Goal: Task Accomplishment & Management: Use online tool/utility

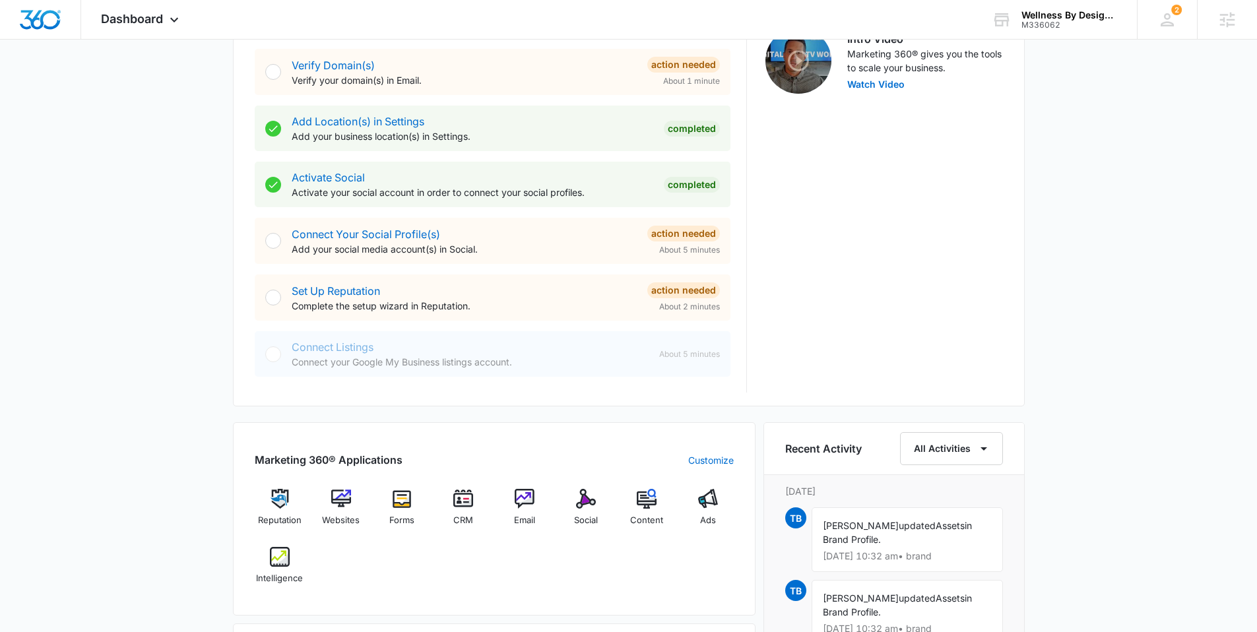
scroll to position [509, 0]
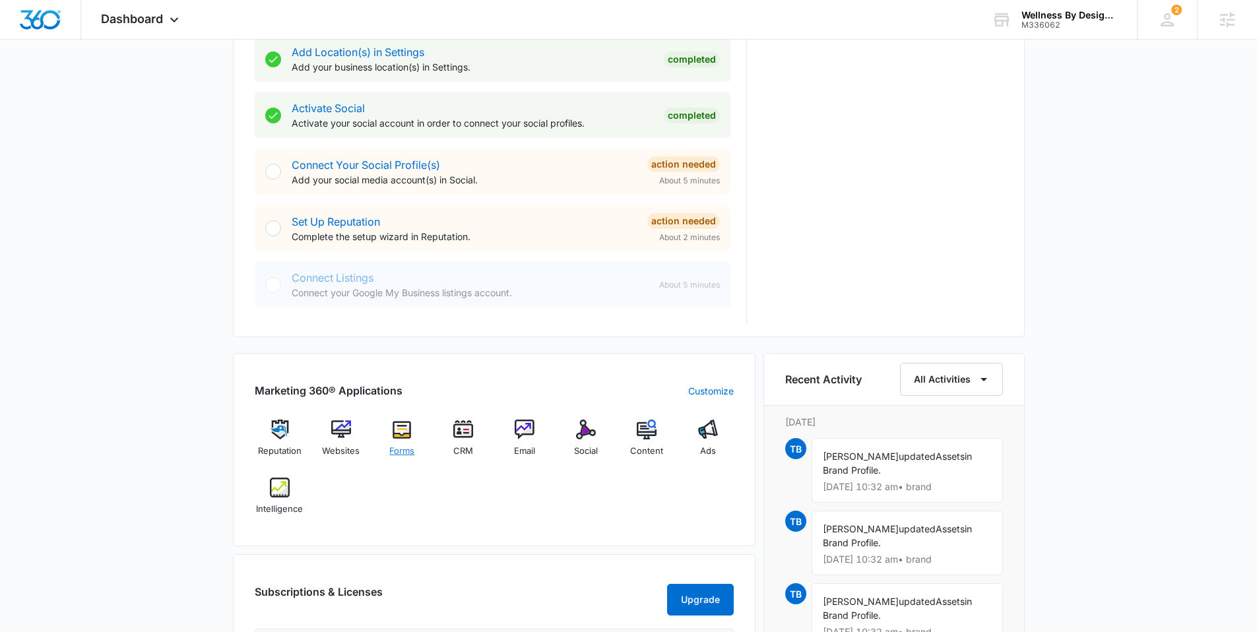
click at [403, 422] on img at bounding box center [402, 430] width 20 height 20
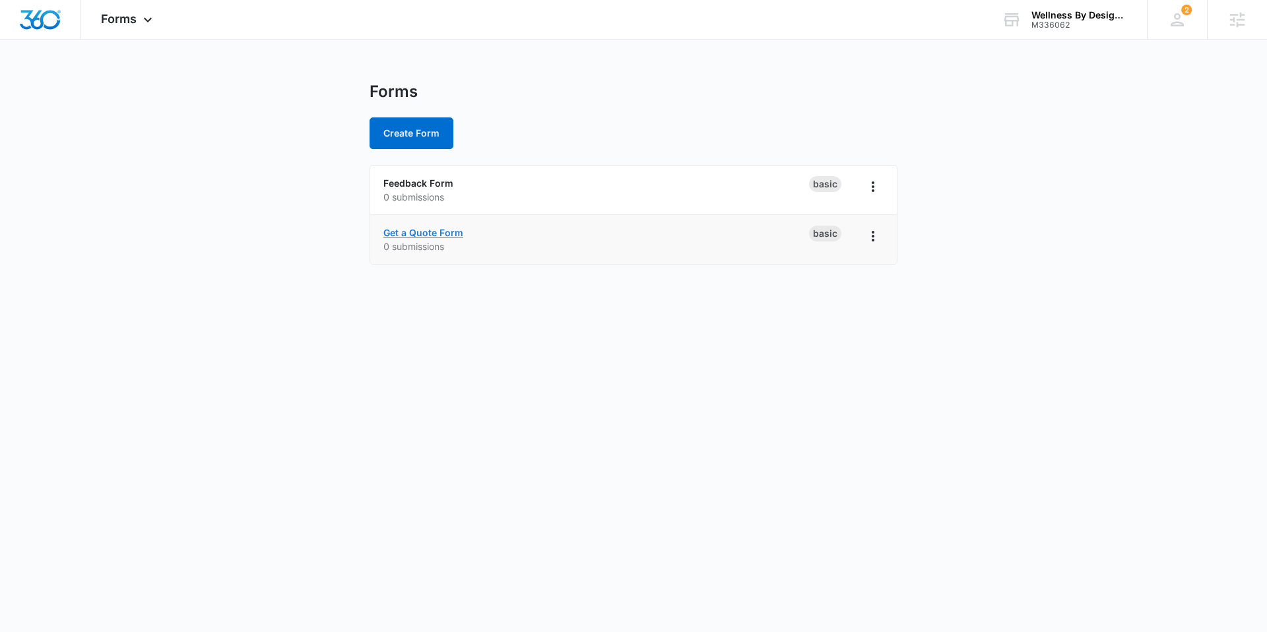
click at [451, 236] on link "Get a Quote Form" at bounding box center [423, 232] width 80 height 11
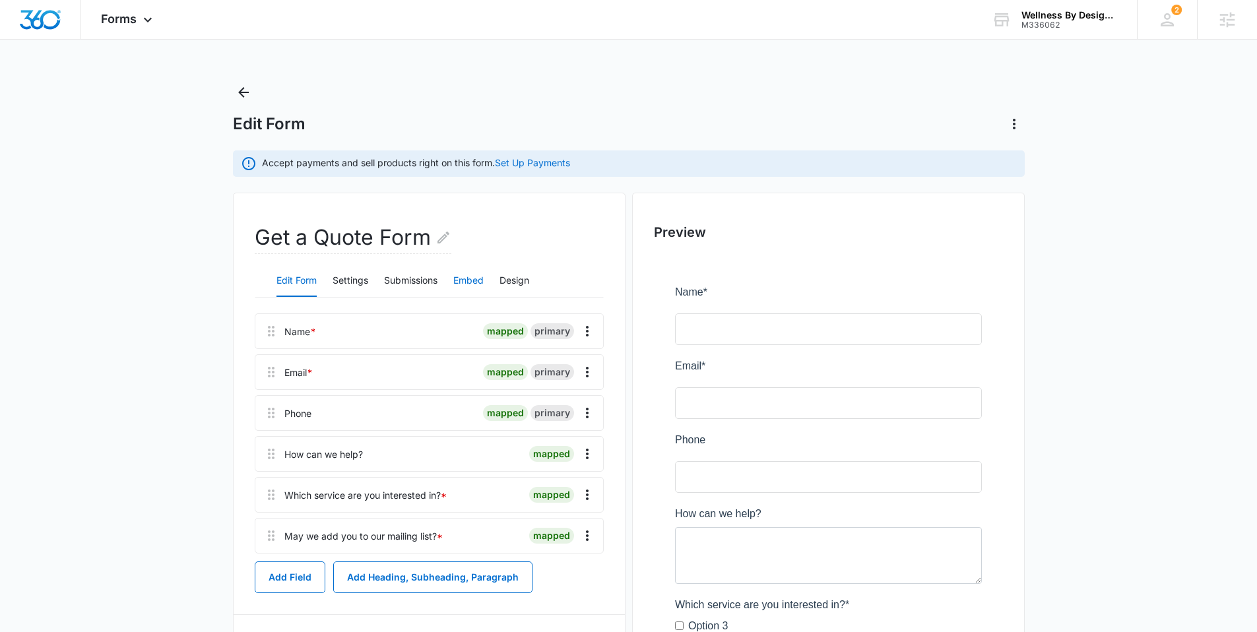
click at [468, 282] on button "Embed" at bounding box center [468, 281] width 30 height 32
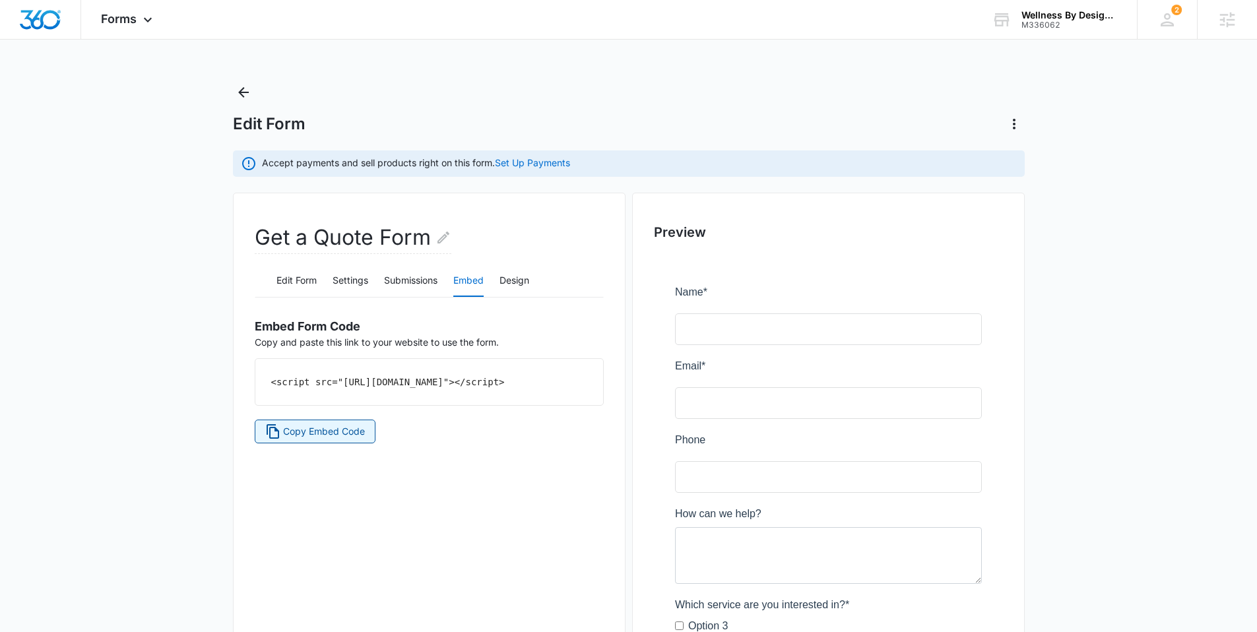
click at [327, 437] on button "Copy Embed Code" at bounding box center [315, 432] width 121 height 24
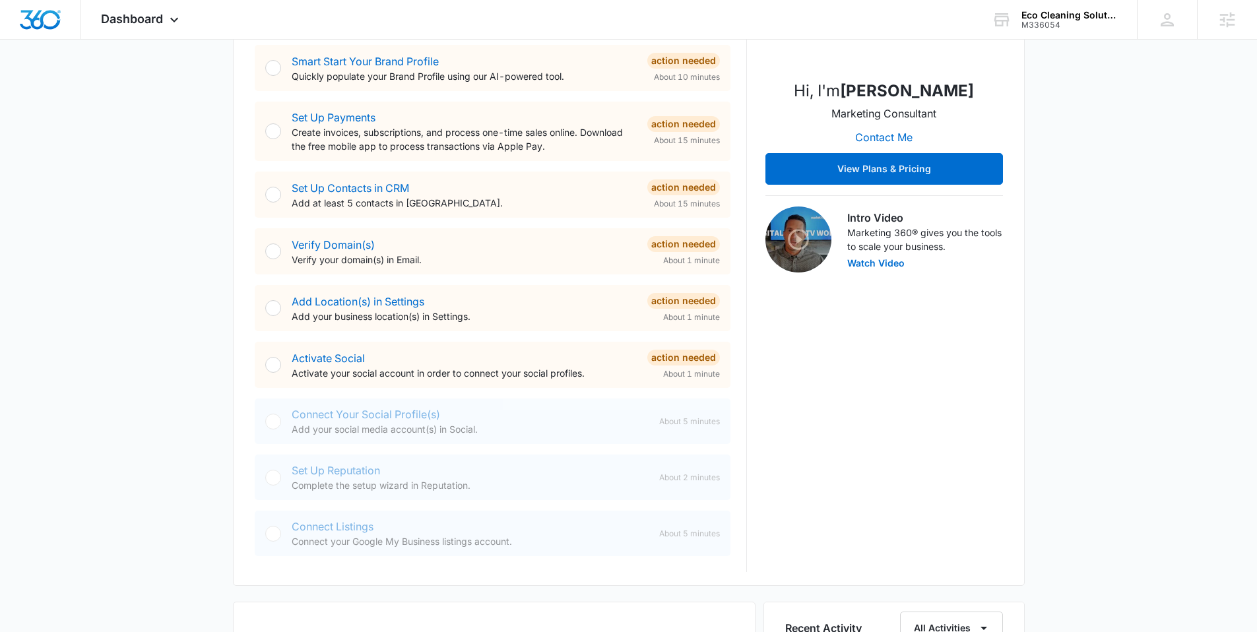
scroll to position [799, 0]
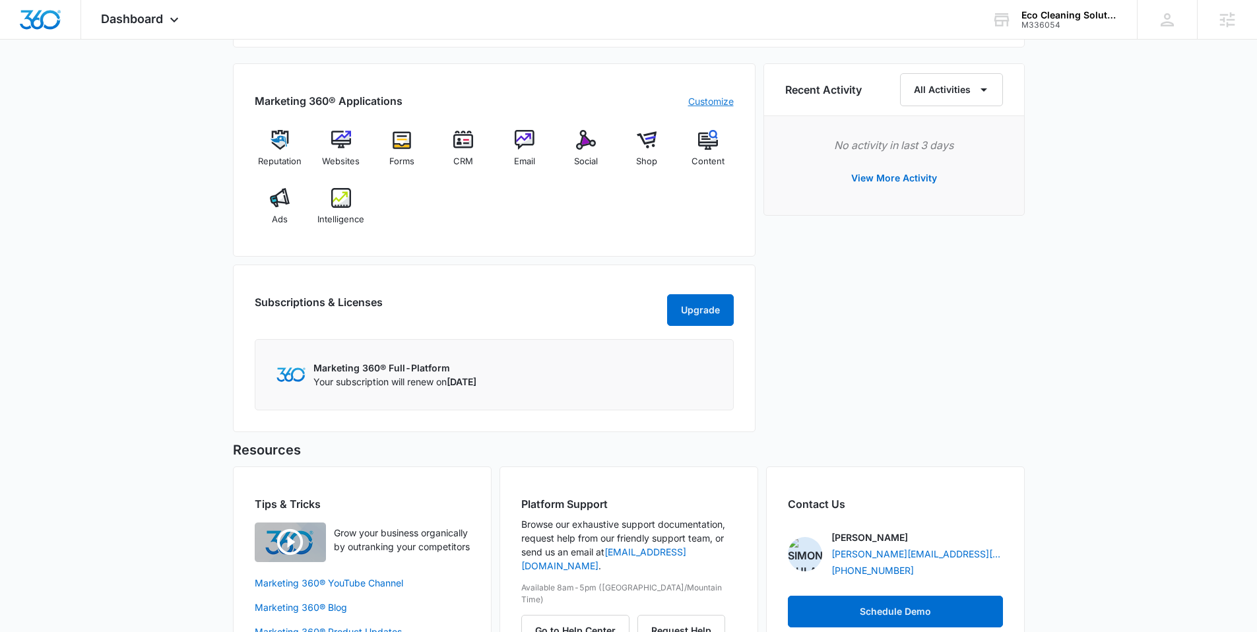
click at [709, 98] on link "Customize" at bounding box center [711, 101] width 46 height 14
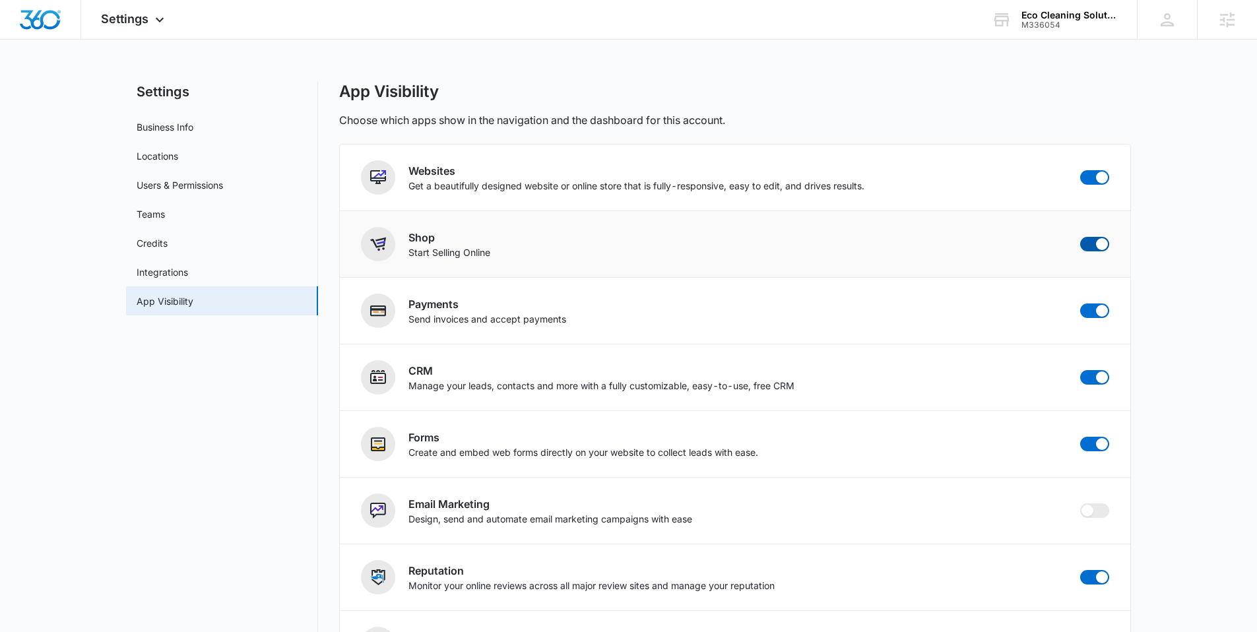
click at [1103, 241] on span at bounding box center [1102, 244] width 12 height 12
click at [1080, 237] on input "checkbox" at bounding box center [1080, 236] width 1 height 1
checkbox input "false"
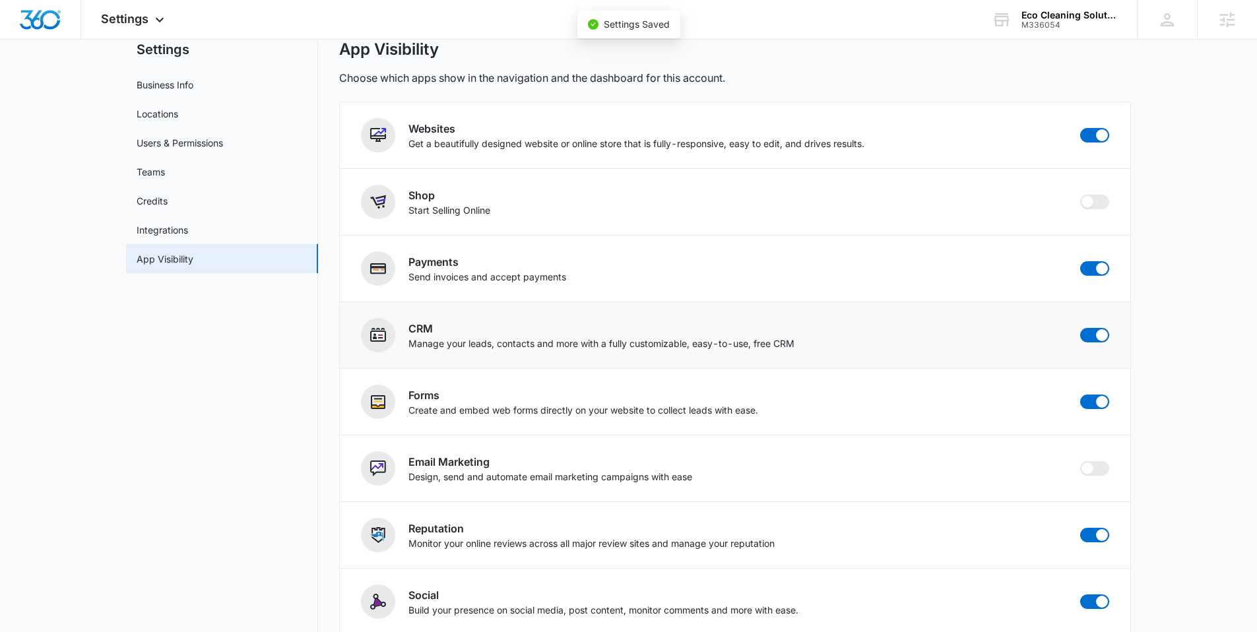
scroll to position [261, 0]
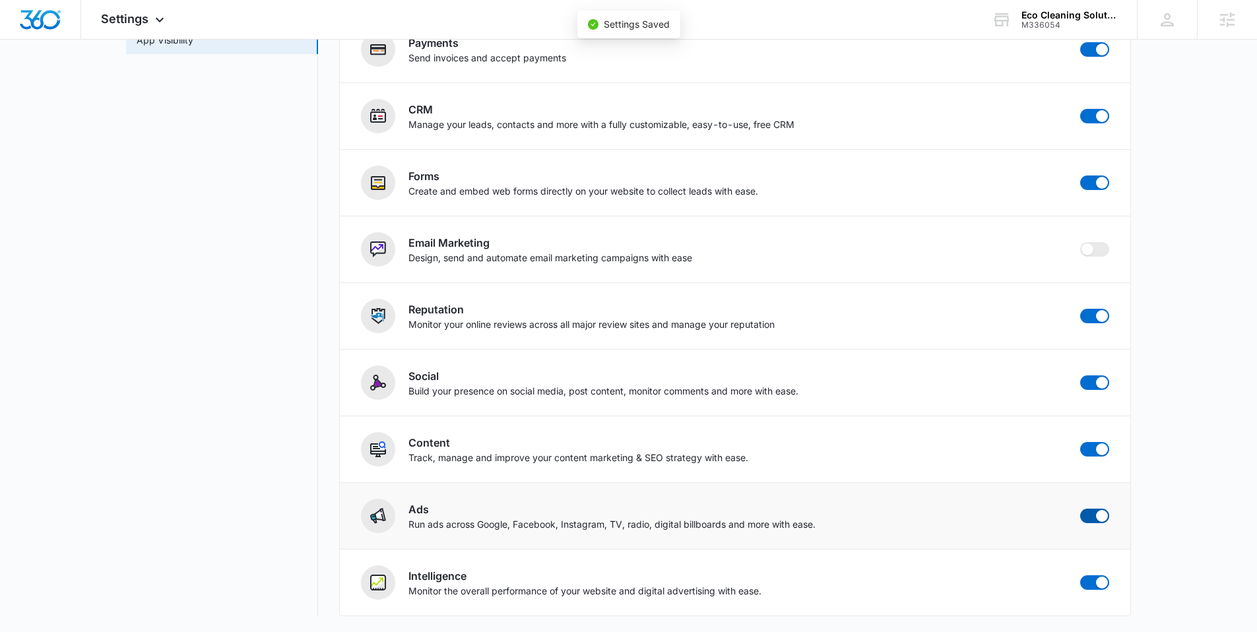
click at [1088, 517] on span at bounding box center [1094, 516] width 29 height 15
click at [1080, 509] on input "checkbox" at bounding box center [1080, 508] width 1 height 1
checkbox input "false"
click at [38, 18] on img "Dashboard" at bounding box center [40, 20] width 42 height 20
